Goal: Check status: Check status

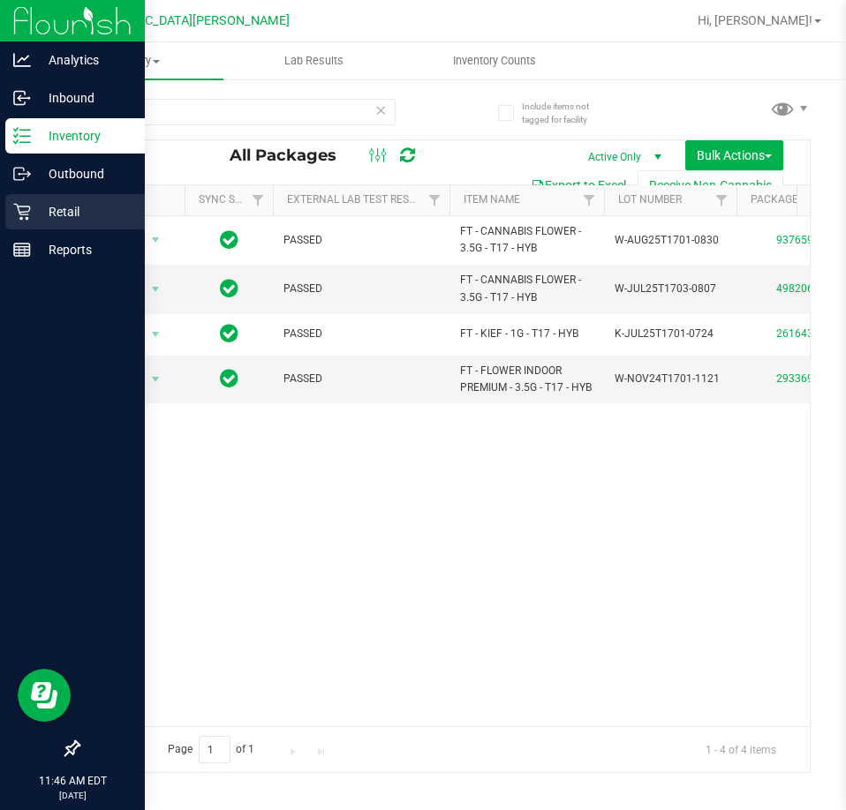
click at [45, 207] on p "Retail" at bounding box center [84, 211] width 106 height 21
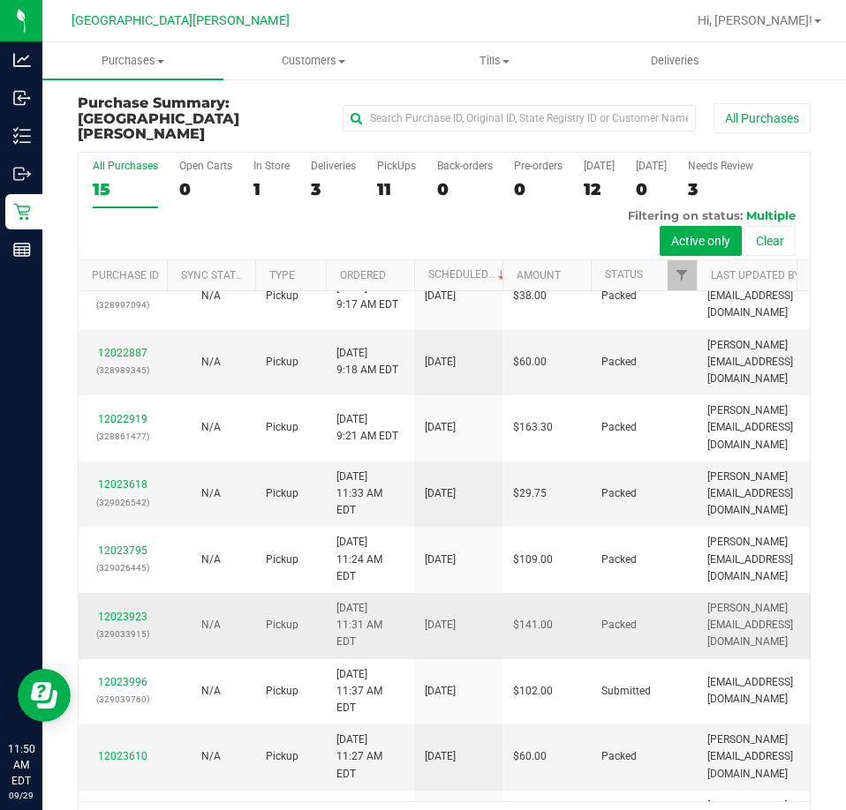
scroll to position [177, 0]
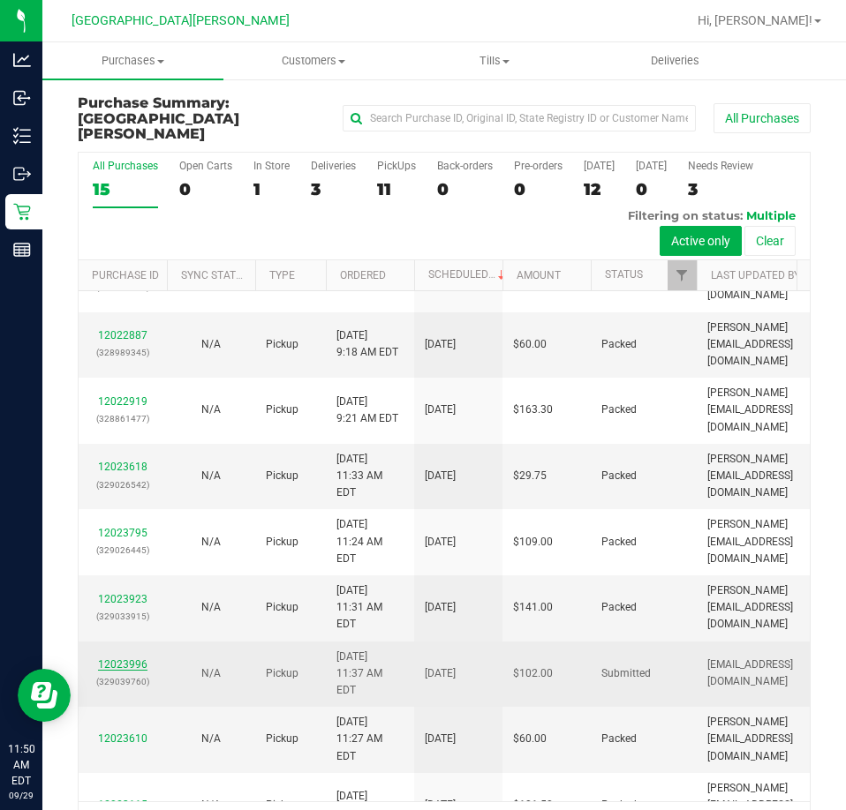
click at [115, 658] on link "12023996" at bounding box center [122, 664] width 49 height 12
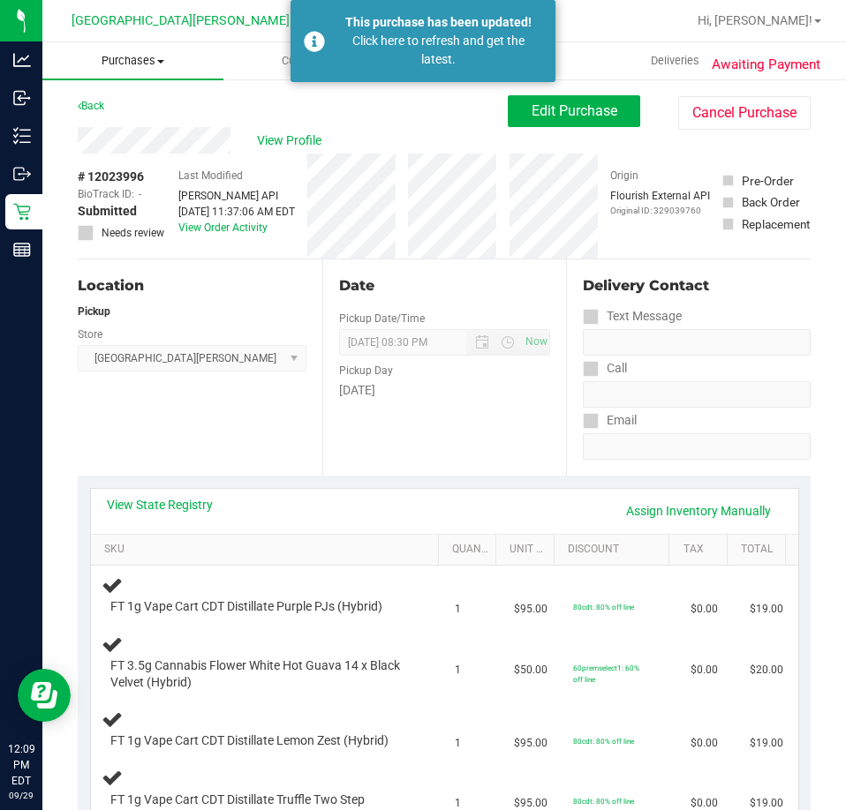
drag, startPoint x: 19, startPoint y: 527, endPoint x: 148, endPoint y: 54, distance: 490.3
click at [148, 54] on span "Purchases" at bounding box center [132, 61] width 181 height 16
click at [120, 127] on span "Fulfillment" at bounding box center [96, 127] width 109 height 15
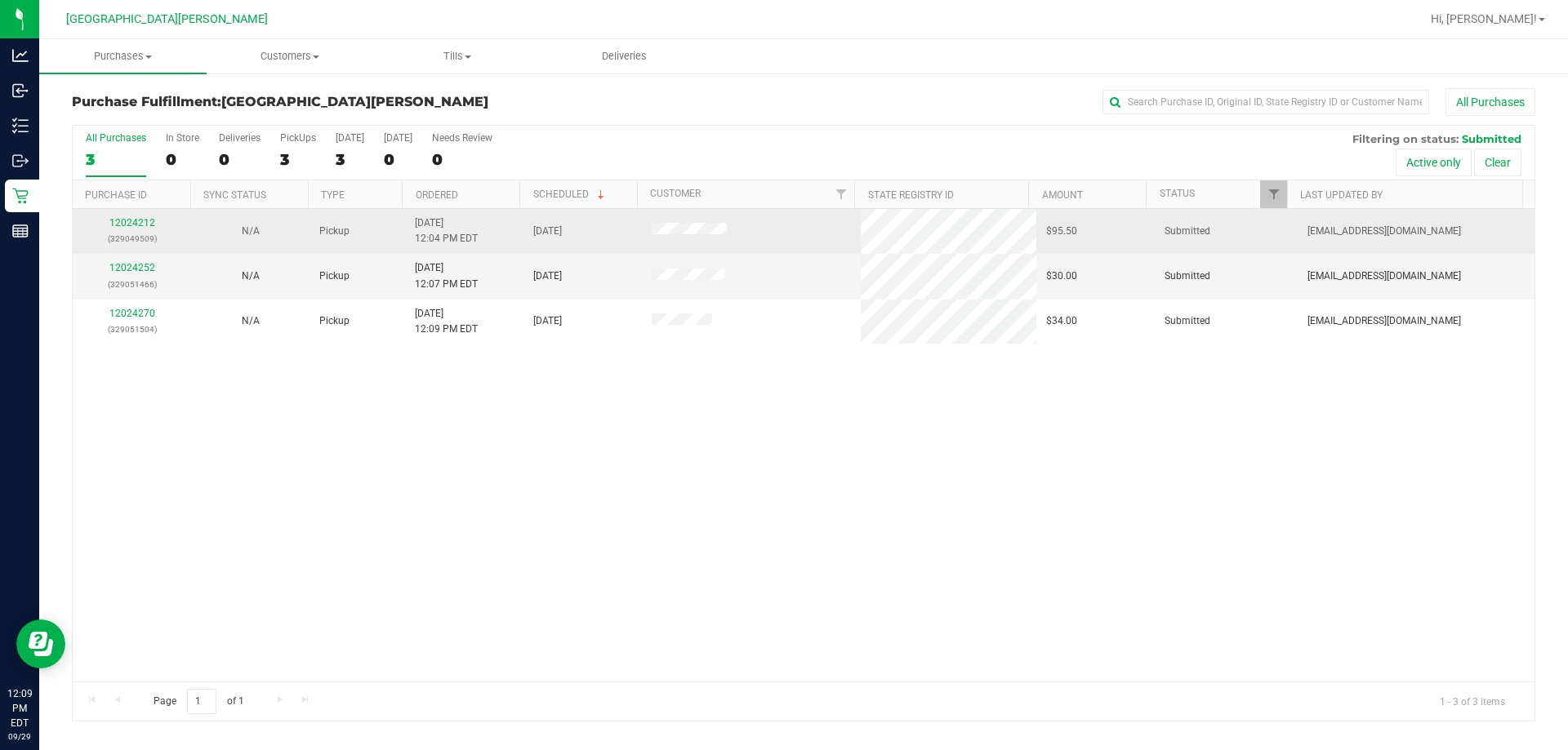
click at [122, 228] on div "12024212 (329049509)" at bounding box center [131, 231] width 99 height 31
click at [131, 216] on div "12024212 (329049509)" at bounding box center [131, 231] width 99 height 31
click at [131, 219] on link "12024212" at bounding box center [131, 223] width 45 height 11
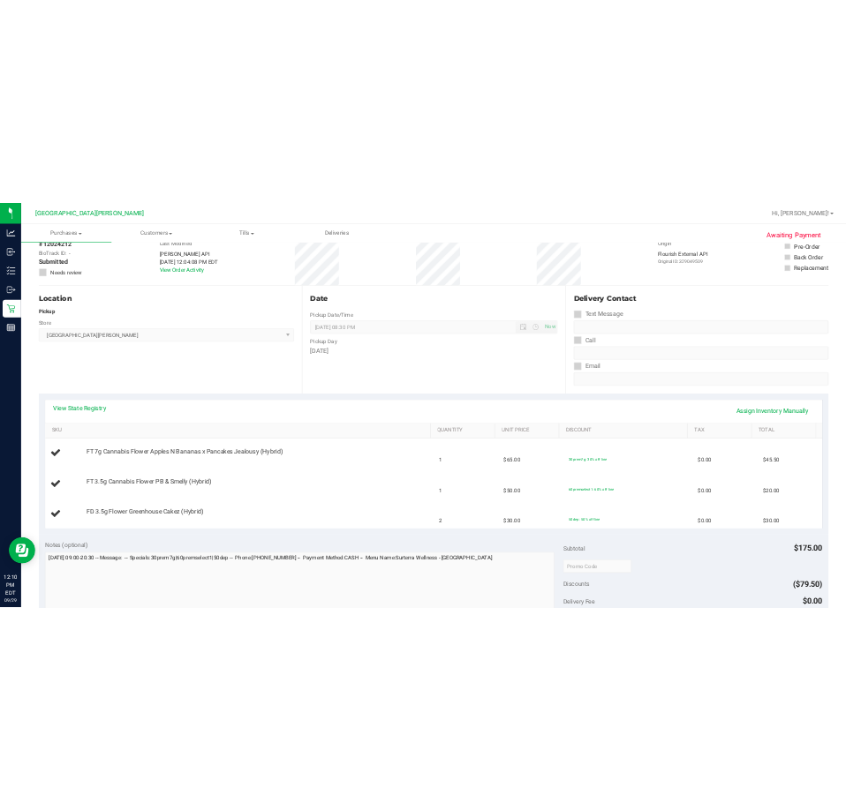
scroll to position [93, 0]
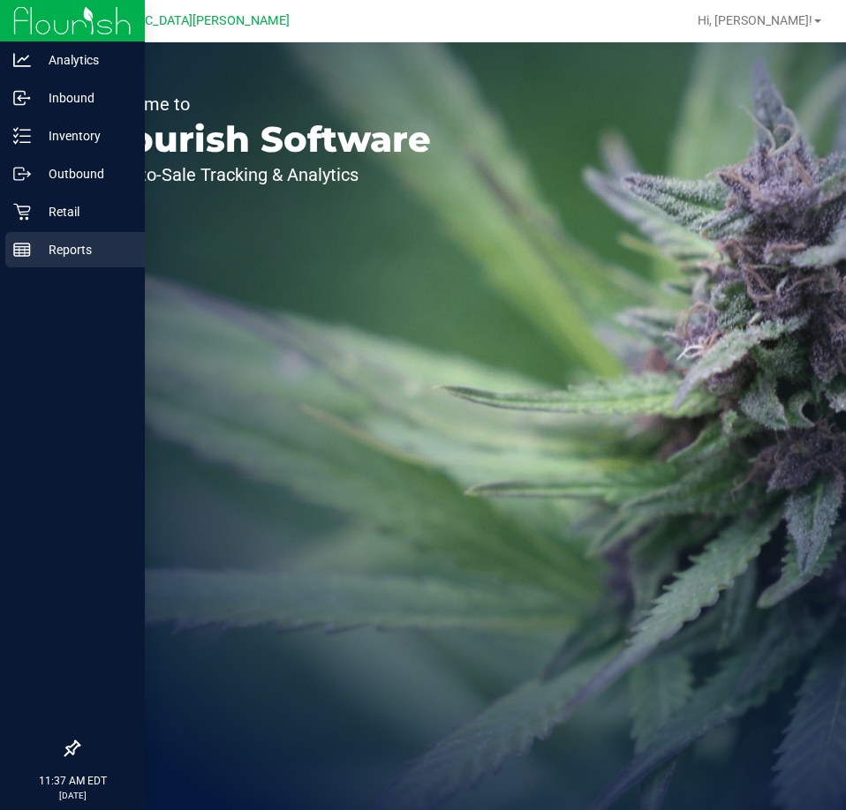
click at [22, 248] on icon at bounding box center [22, 250] width 18 height 18
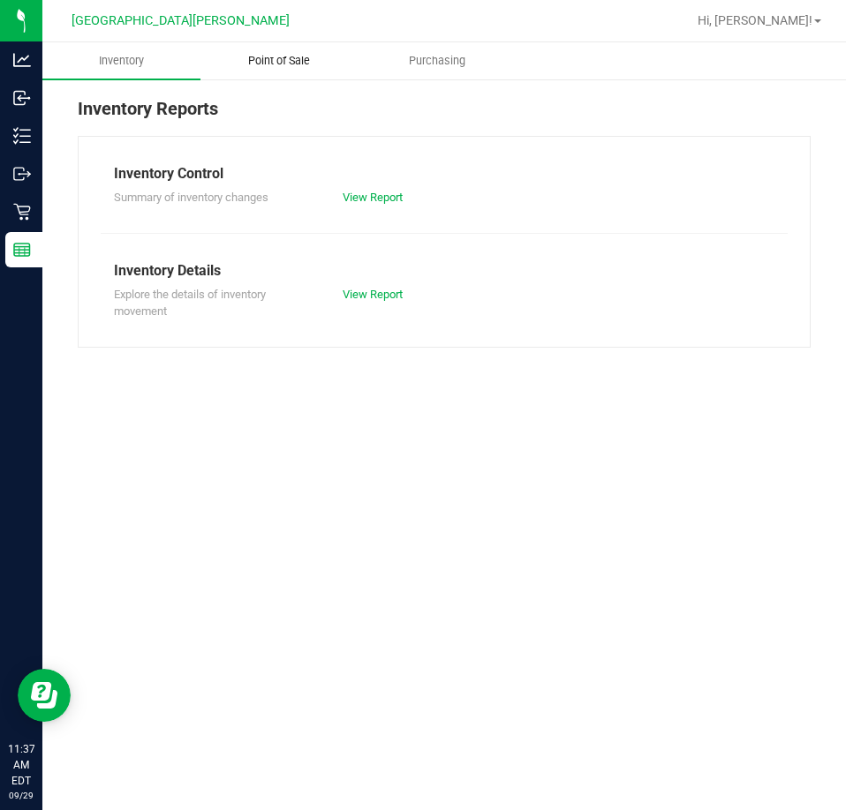
click at [295, 56] on span "Point of Sale" at bounding box center [278, 61] width 109 height 16
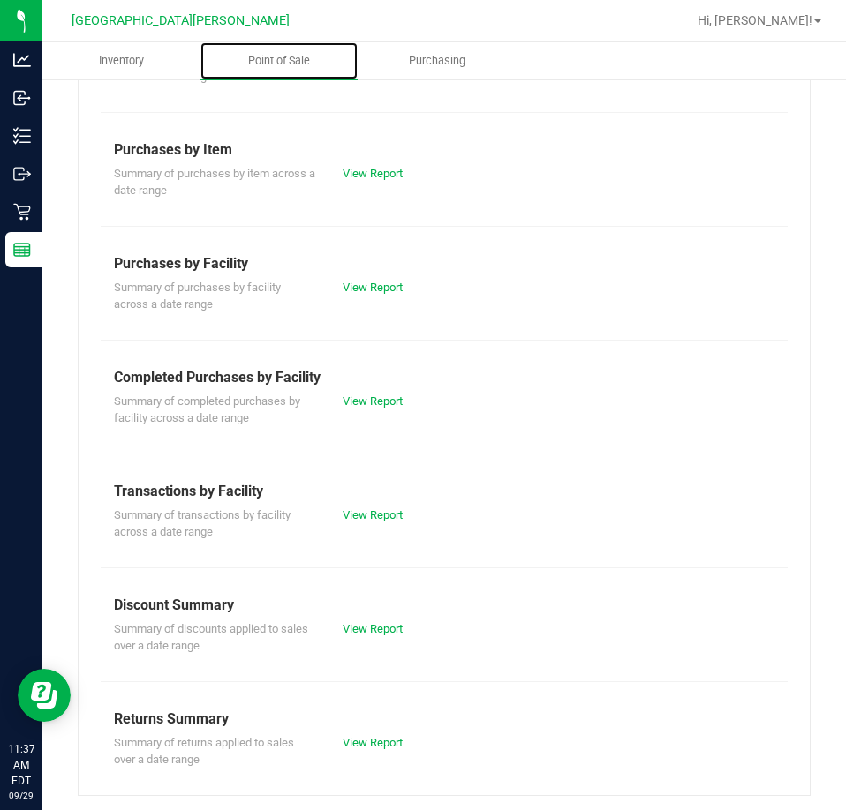
scroll to position [238, 0]
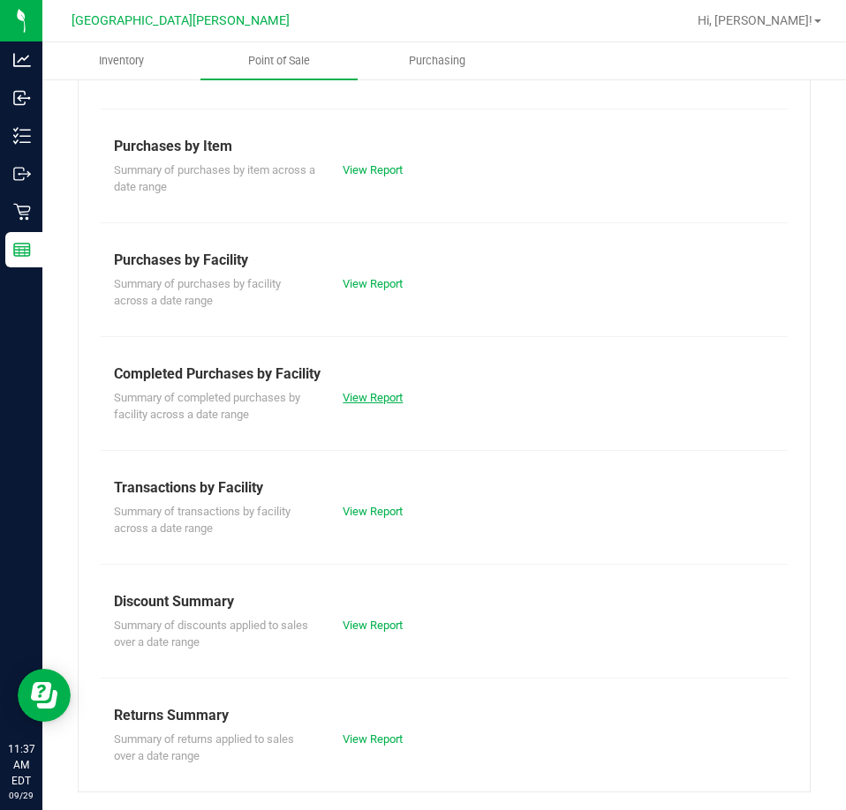
click at [362, 394] on link "View Report" at bounding box center [372, 397] width 60 height 13
